Goal: Check status: Check status

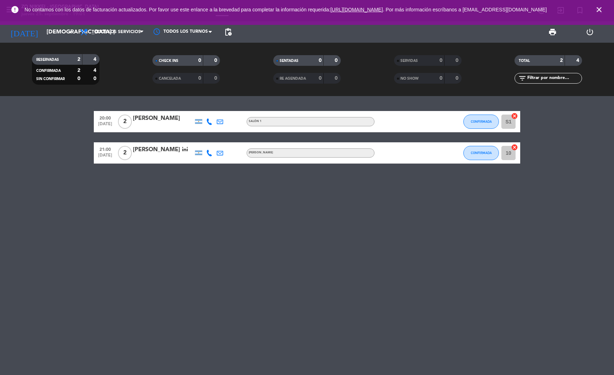
click at [594, 12] on span "close" at bounding box center [598, 9] width 19 height 19
click at [598, 11] on icon "close" at bounding box center [599, 9] width 9 height 9
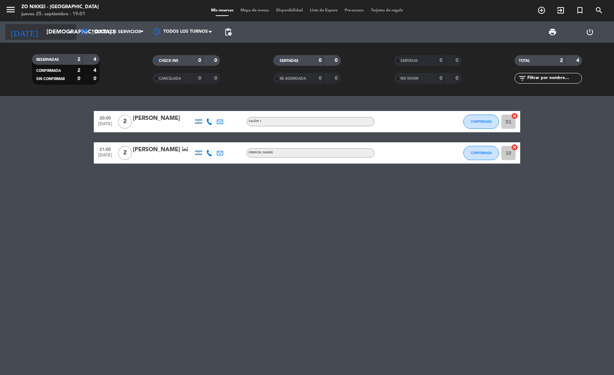
click at [68, 32] on icon "arrow_drop_down" at bounding box center [70, 32] width 9 height 9
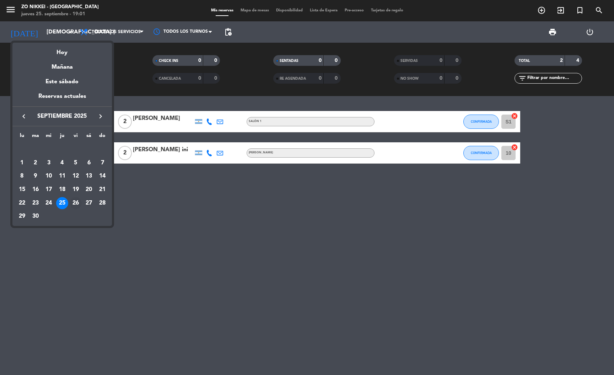
click at [71, 203] on div "26" at bounding box center [76, 203] width 12 height 12
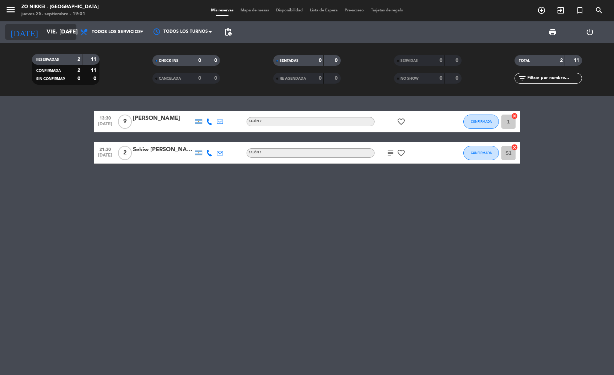
click at [48, 26] on input "vie. [DATE]" at bounding box center [80, 32] width 75 height 14
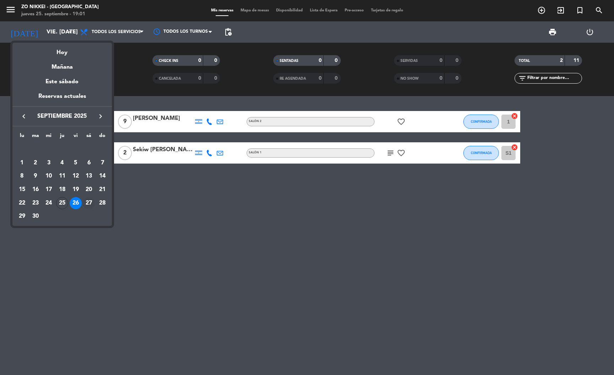
click at [87, 204] on div "27" at bounding box center [89, 203] width 12 height 12
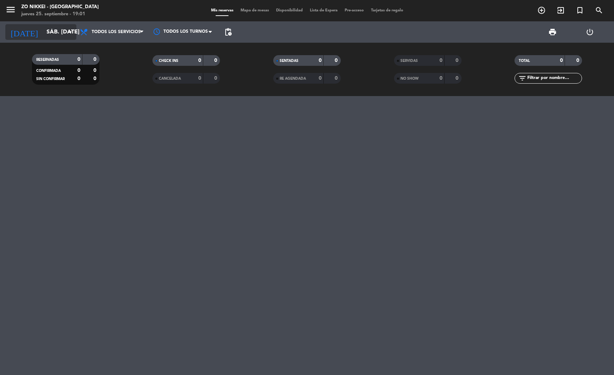
click at [54, 34] on input "sáb. [DATE]" at bounding box center [80, 32] width 75 height 14
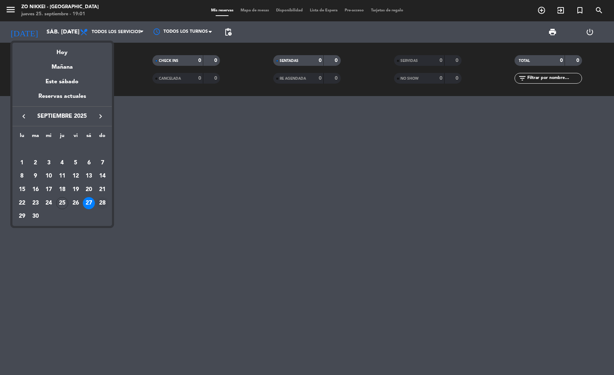
click at [102, 201] on div "28" at bounding box center [102, 203] width 12 height 12
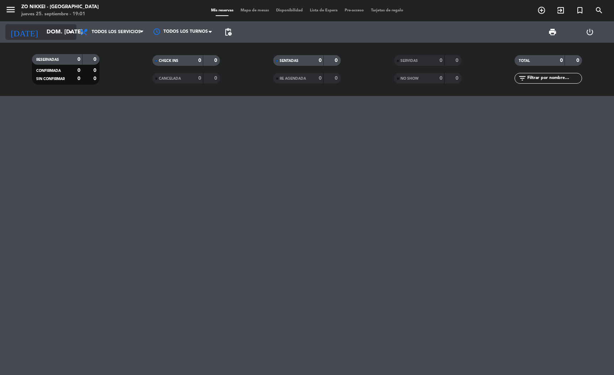
click at [68, 33] on icon "arrow_drop_down" at bounding box center [70, 32] width 9 height 9
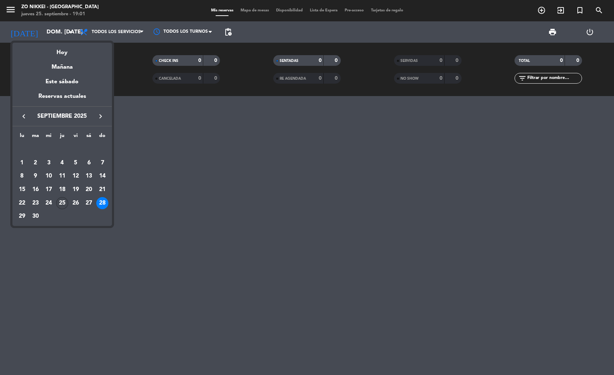
click at [63, 206] on div "25" at bounding box center [62, 203] width 12 height 12
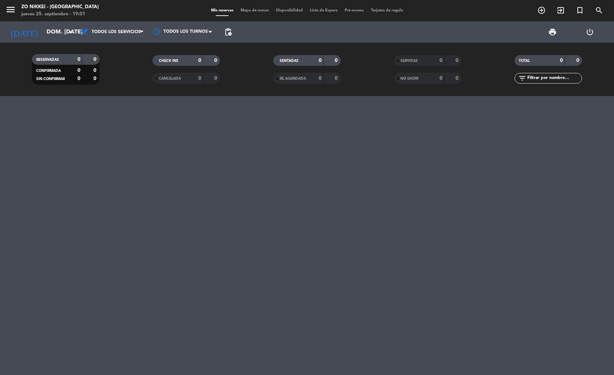
type input "[DEMOGRAPHIC_DATA] [DATE]"
